Goal: Browse casually

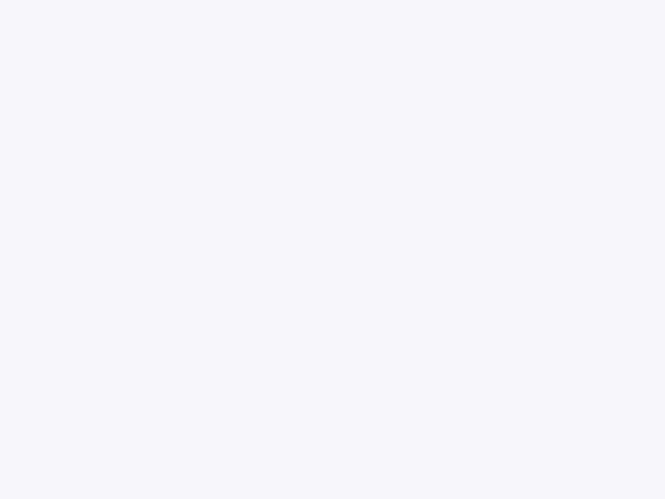
click at [333, 250] on div at bounding box center [332, 249] width 665 height 499
